Goal: Information Seeking & Learning: Learn about a topic

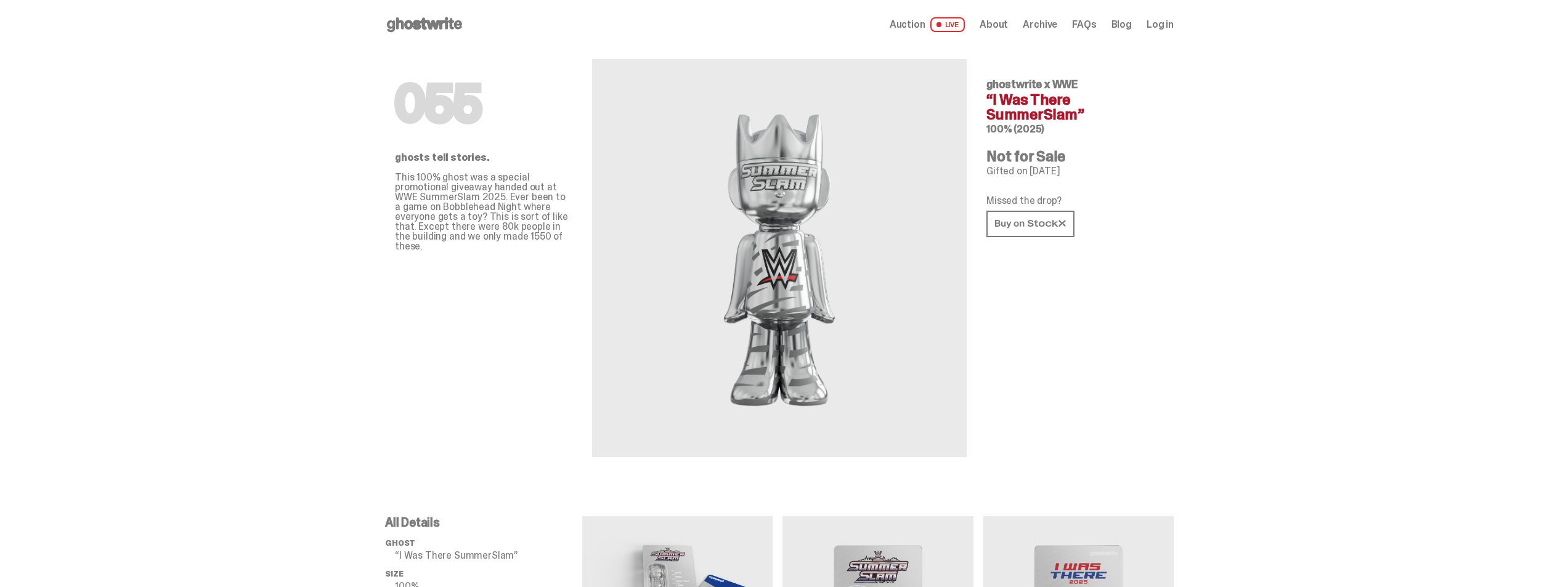
click at [426, 23] on icon at bounding box center [425, 25] width 79 height 20
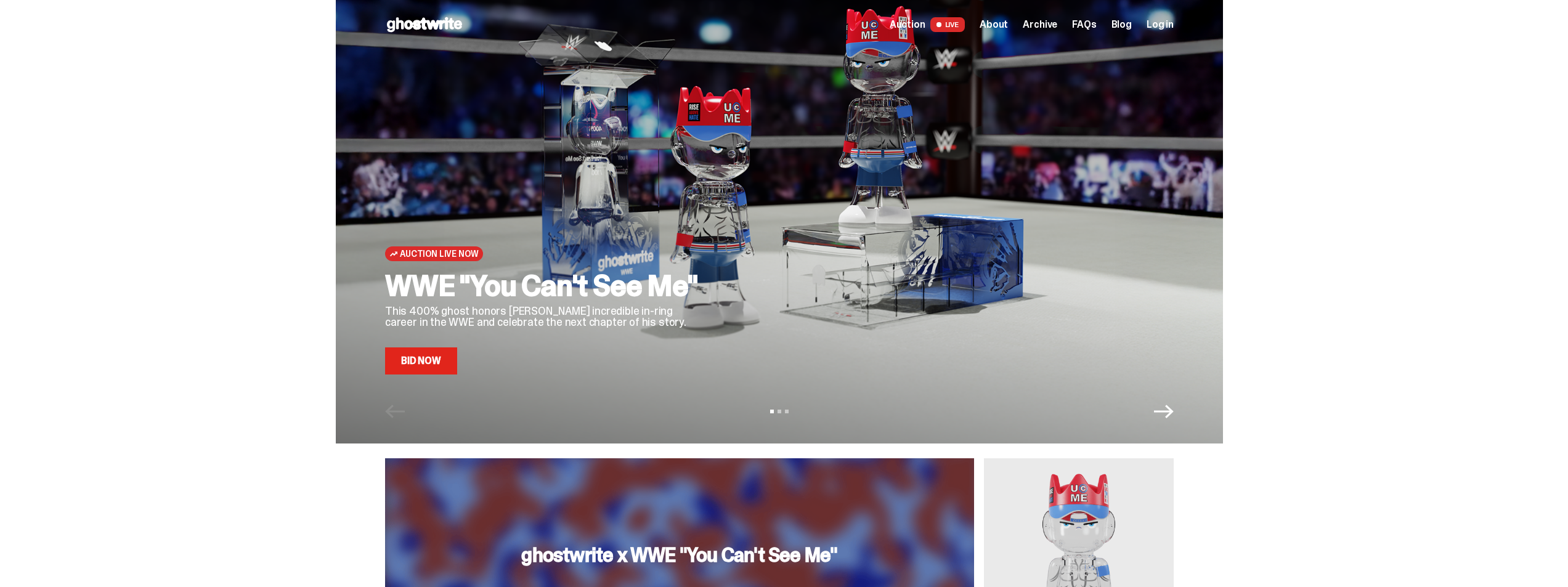
click at [995, 22] on span "About" at bounding box center [993, 25] width 28 height 10
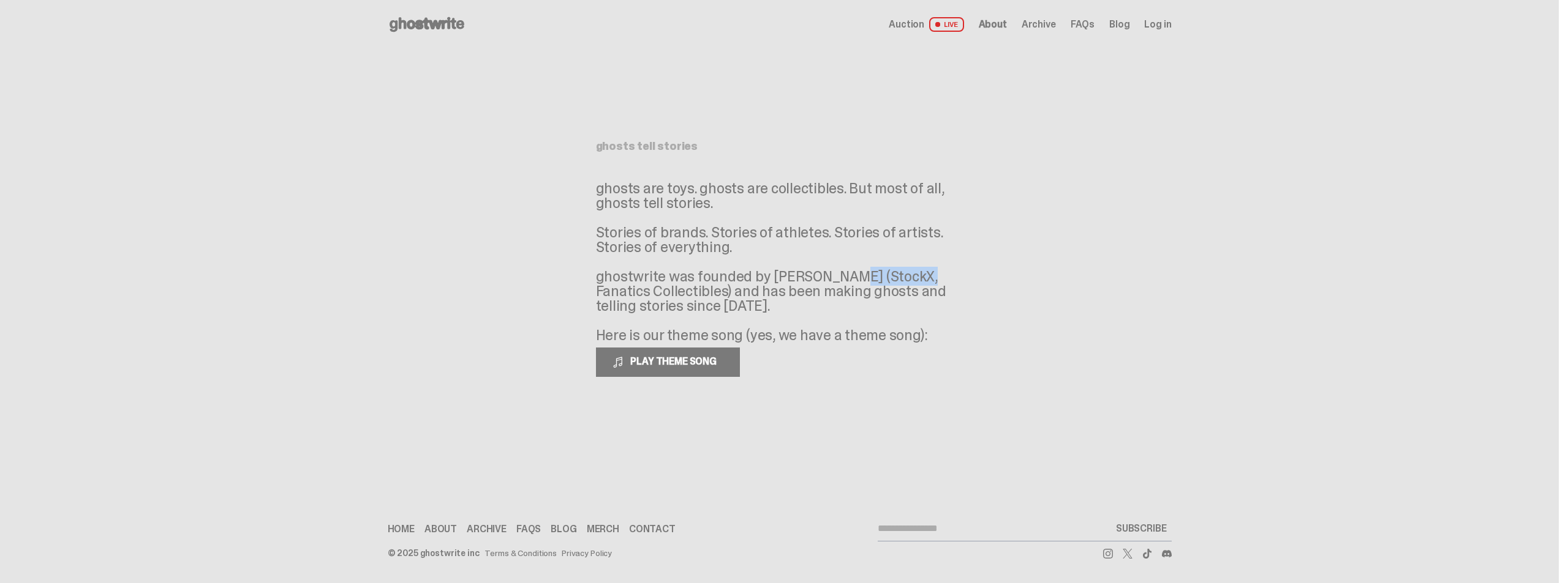
drag, startPoint x: 767, startPoint y: 284, endPoint x: 842, endPoint y: 277, distance: 75.3
click at [842, 277] on p "ghosts are toys. ghosts are collectibles. But most of all, ghosts tell stories.…" at bounding box center [779, 262] width 367 height 162
click at [465, 116] on main "Something went wrong! Hang in there while we get back on track ghosts tell stor…" at bounding box center [779, 249] width 1559 height 400
click at [996, 27] on span "About" at bounding box center [993, 25] width 28 height 10
click at [1093, 21] on span "FAQs" at bounding box center [1082, 25] width 24 height 10
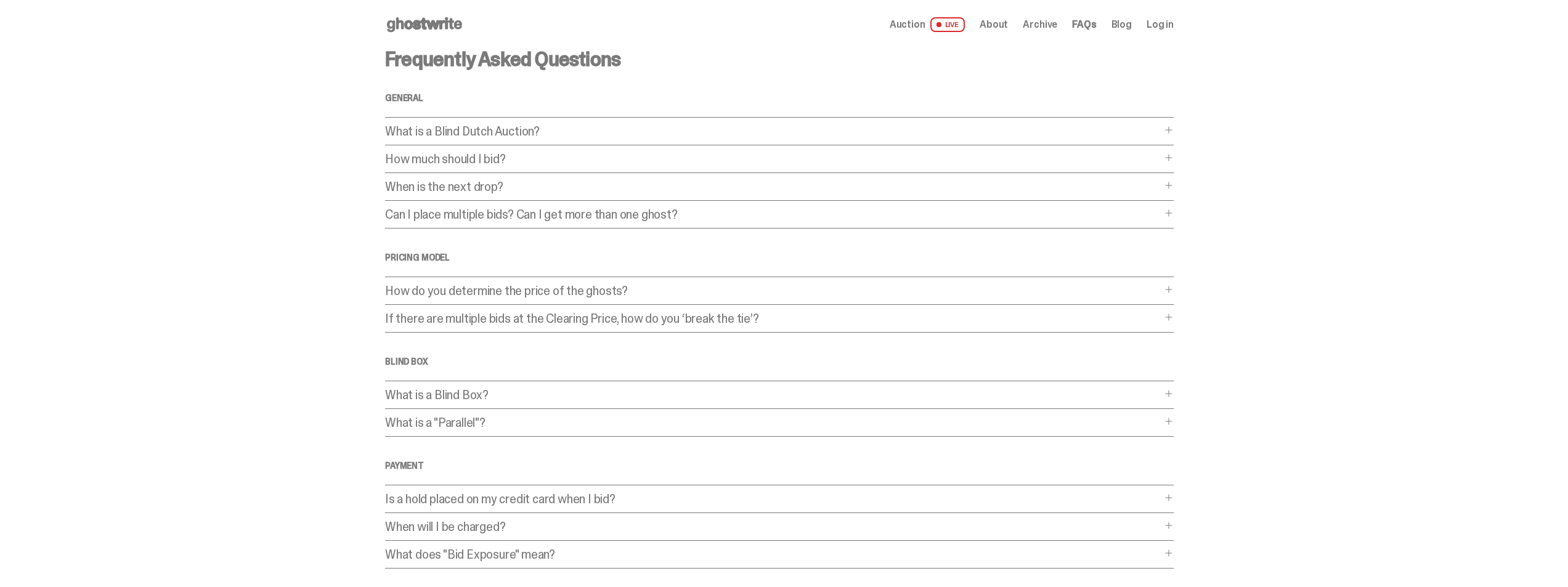
click at [611, 187] on p "When is the next drop?" at bounding box center [773, 187] width 776 height 12
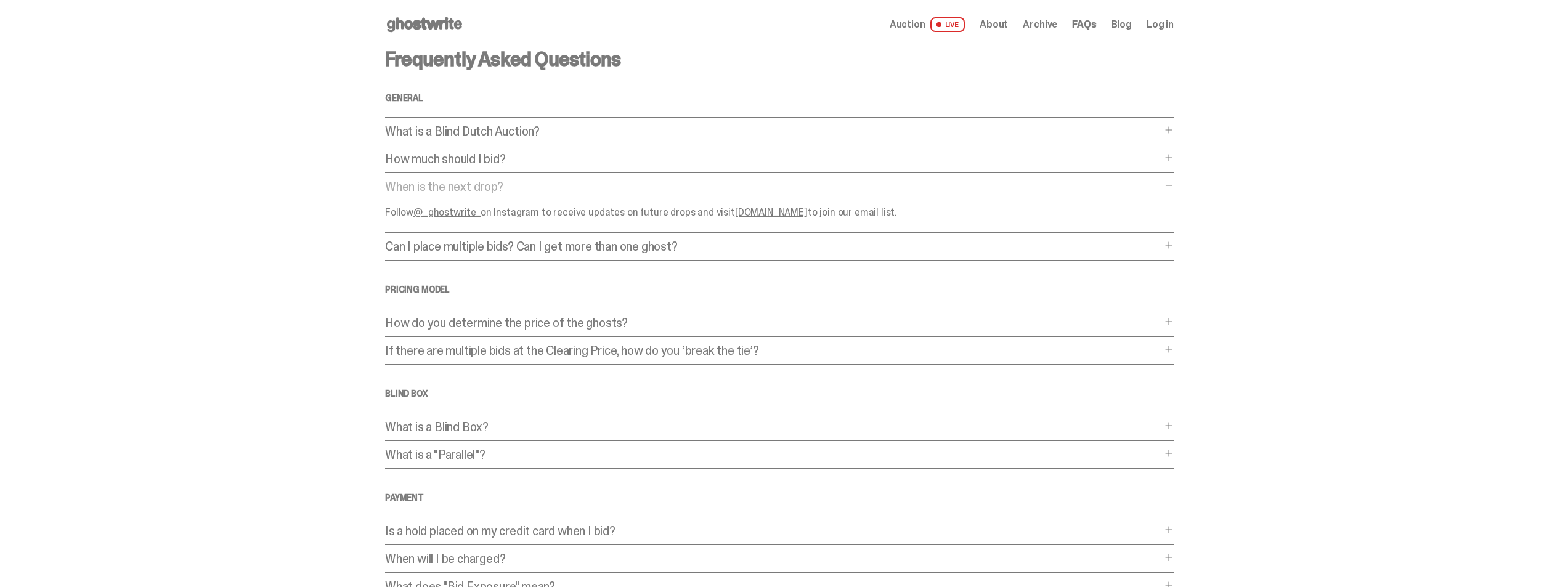
click at [450, 210] on link "@_ghostwrite_" at bounding box center [447, 212] width 67 height 13
click at [610, 323] on p "How do you determine the price of the ghosts?" at bounding box center [773, 323] width 776 height 12
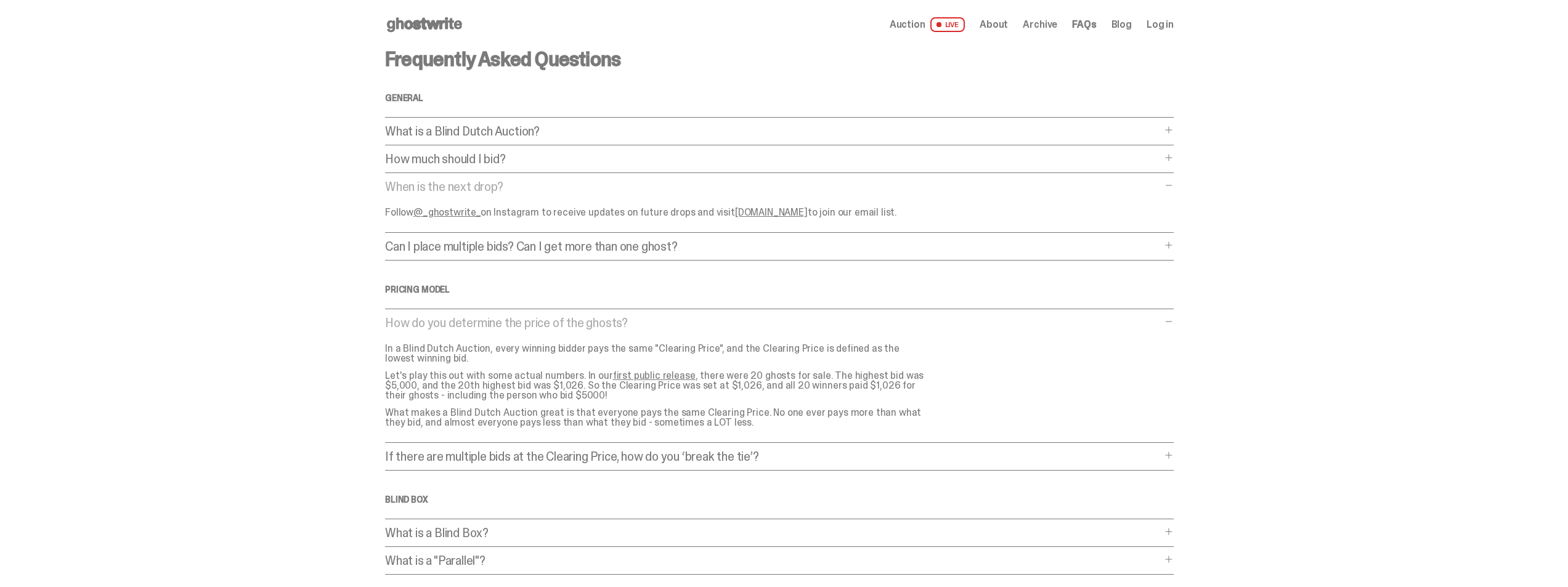
click at [610, 323] on p "How do you determine the price of the ghosts?" at bounding box center [773, 323] width 776 height 12
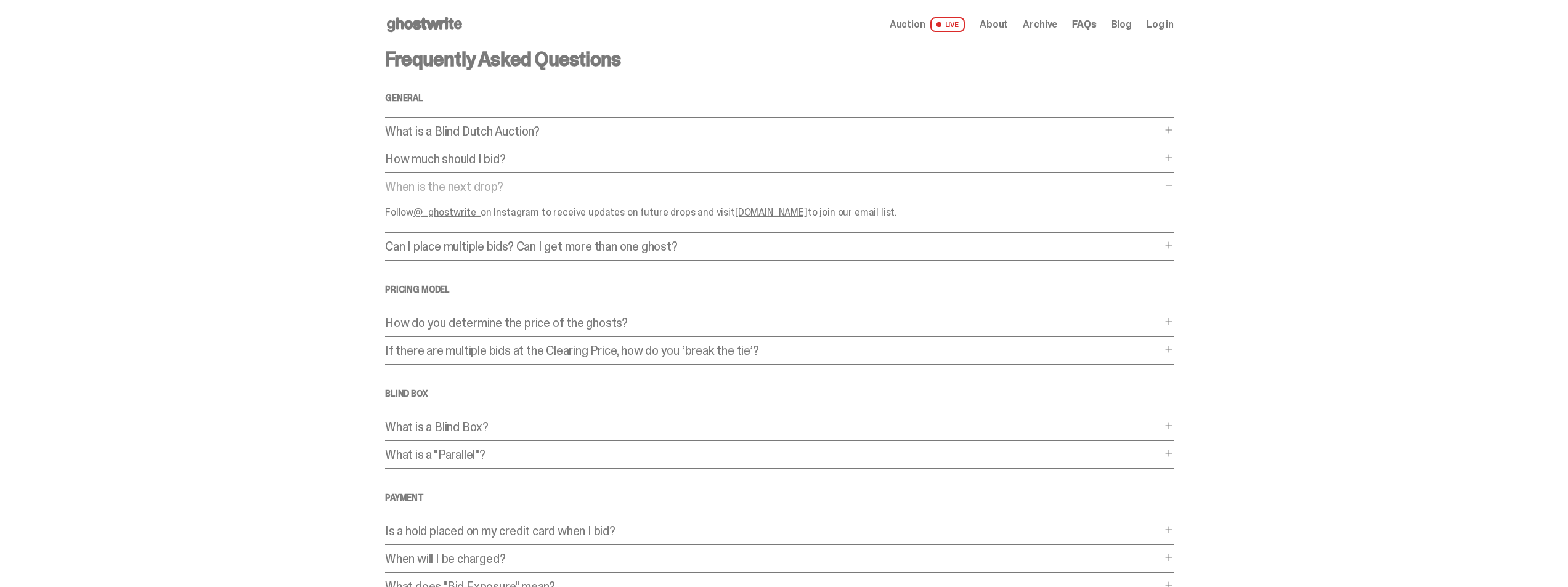
click at [509, 449] on p "What is a "Parallel"?" at bounding box center [773, 455] width 776 height 12
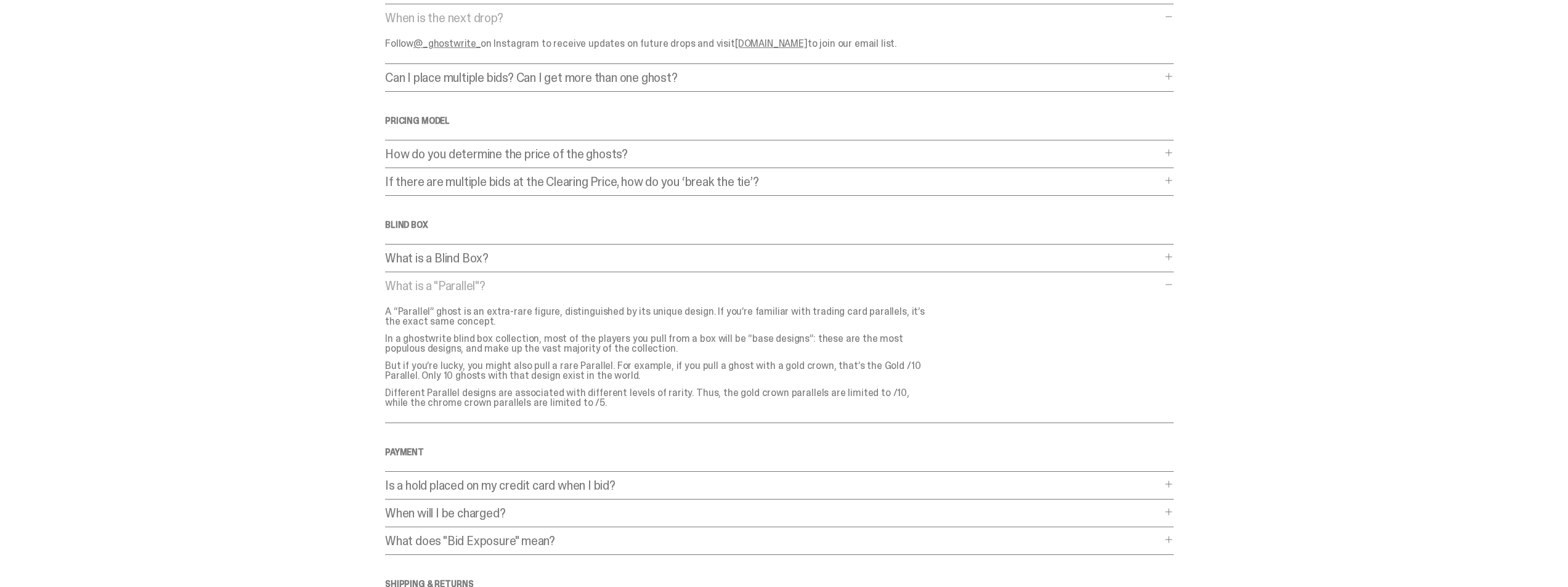
scroll to position [185, 0]
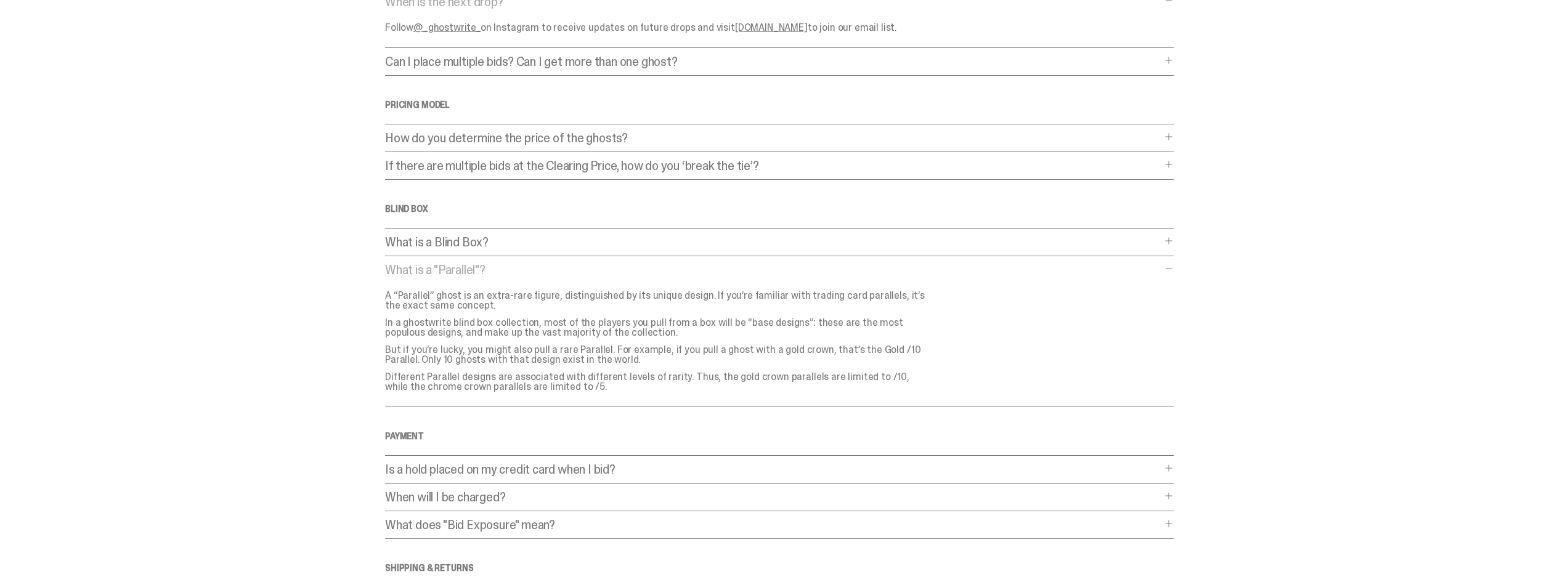
click at [570, 485] on div "Frequently Asked Questions General What is a Blind Dutch Auction? What is a Bli…" at bounding box center [779, 267] width 789 height 807
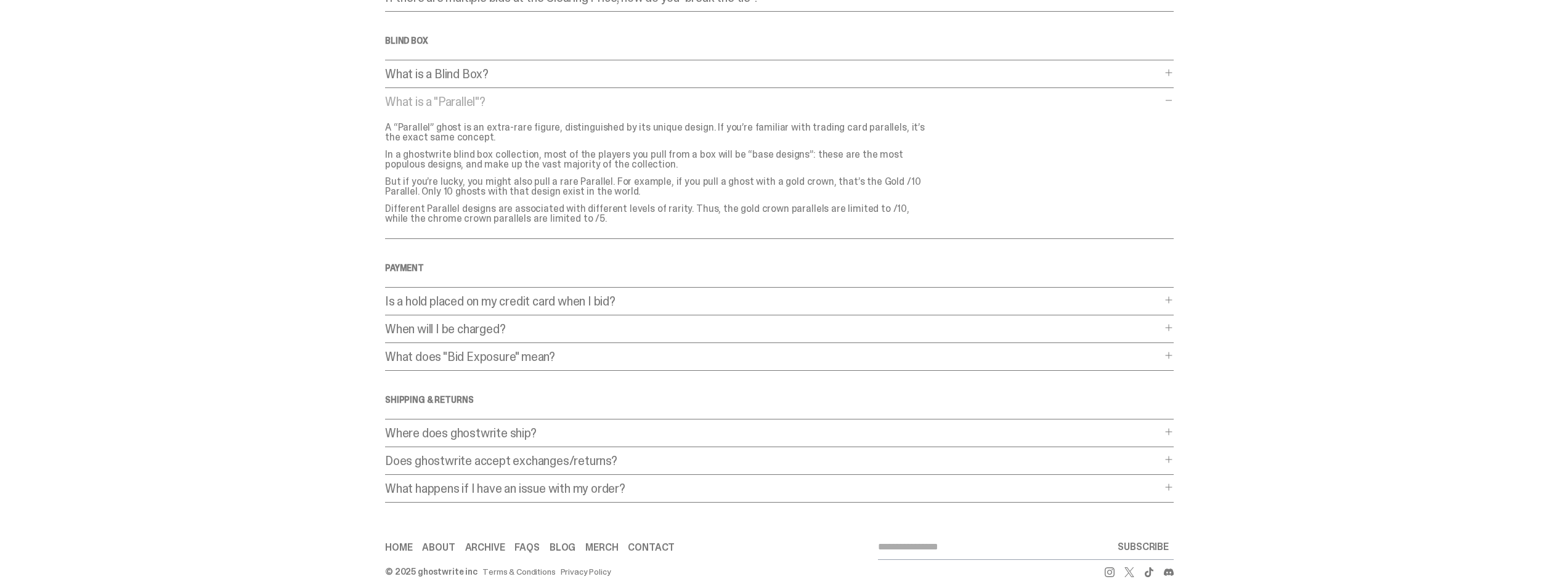
scroll to position [368, 0]
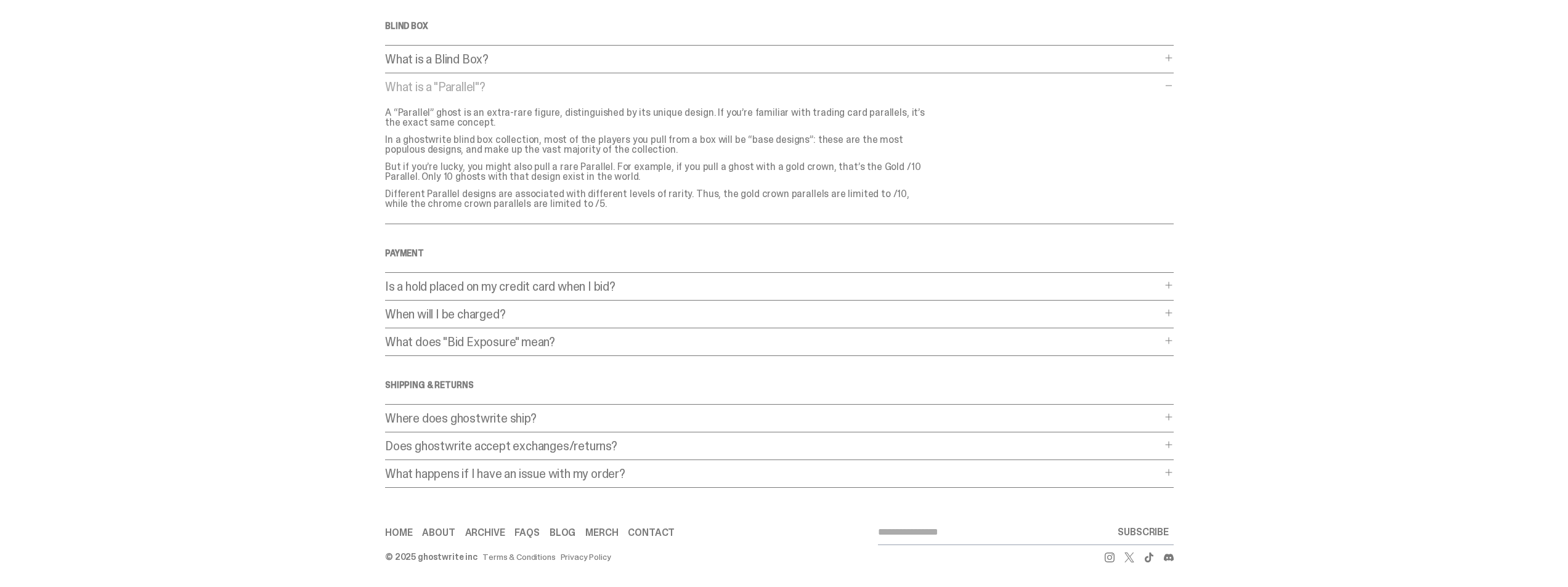
click at [494, 427] on div "Where does ghostwrite ship? Where does ghostwrite ship? Currently, we only ship…" at bounding box center [779, 422] width 789 height 20
click at [493, 412] on p "Where does ghostwrite ship?" at bounding box center [773, 418] width 776 height 12
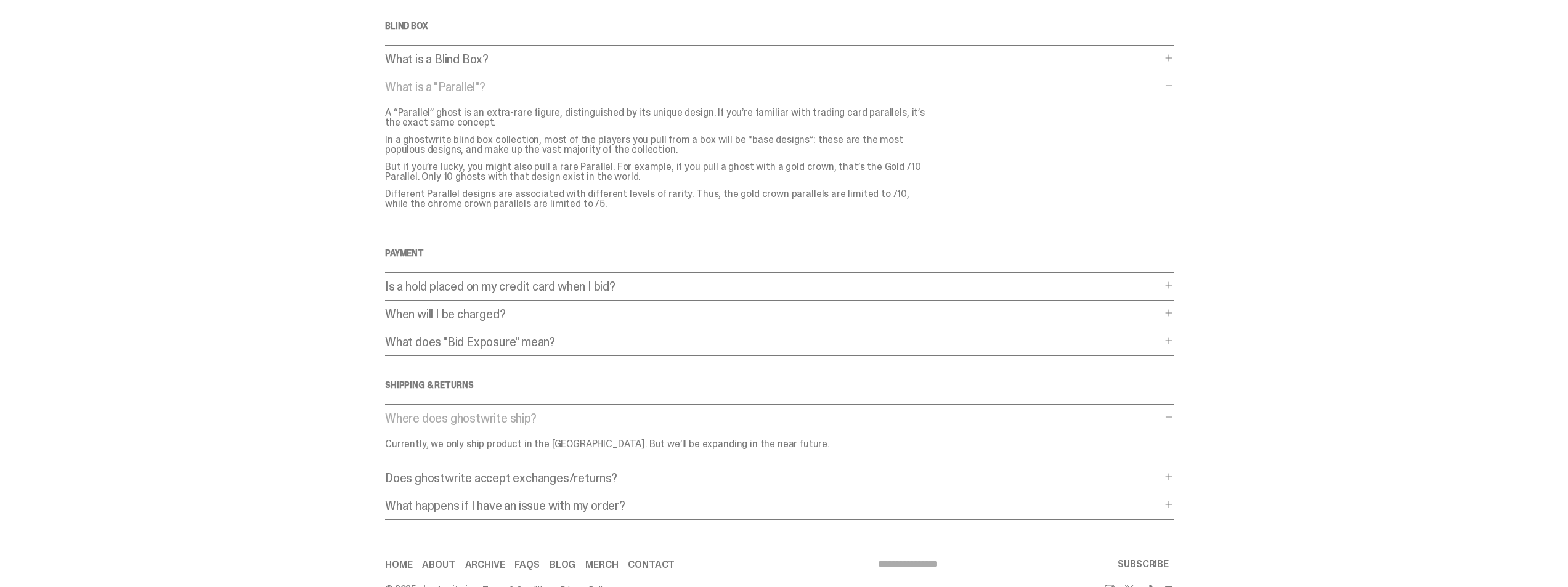
click at [493, 412] on p "Where does ghostwrite ship?" at bounding box center [773, 418] width 776 height 12
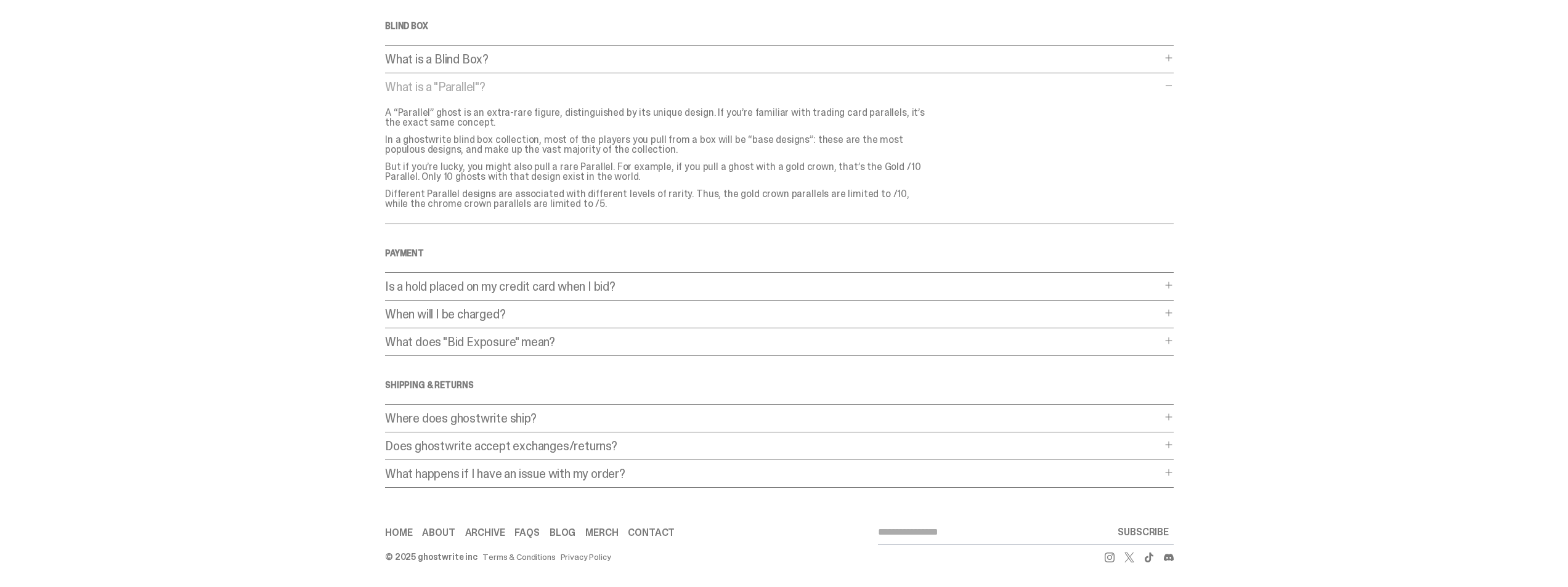
drag, startPoint x: 490, startPoint y: 536, endPoint x: 485, endPoint y: 540, distance: 6.4
click at [489, 537] on link "Archive" at bounding box center [485, 533] width 40 height 10
